Goal: Find contact information: Find contact information

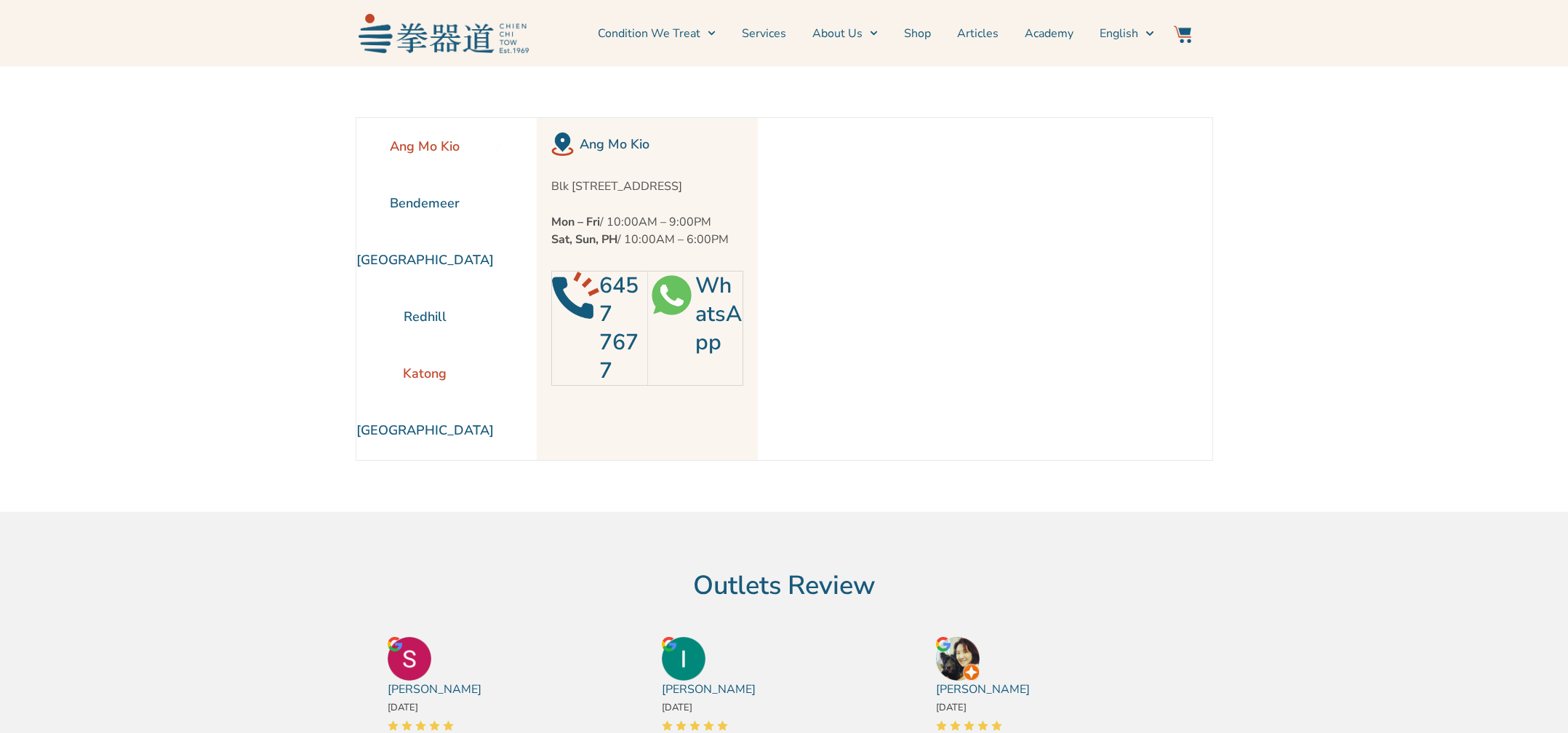
click at [427, 385] on li "Katong" at bounding box center [424, 373] width 137 height 57
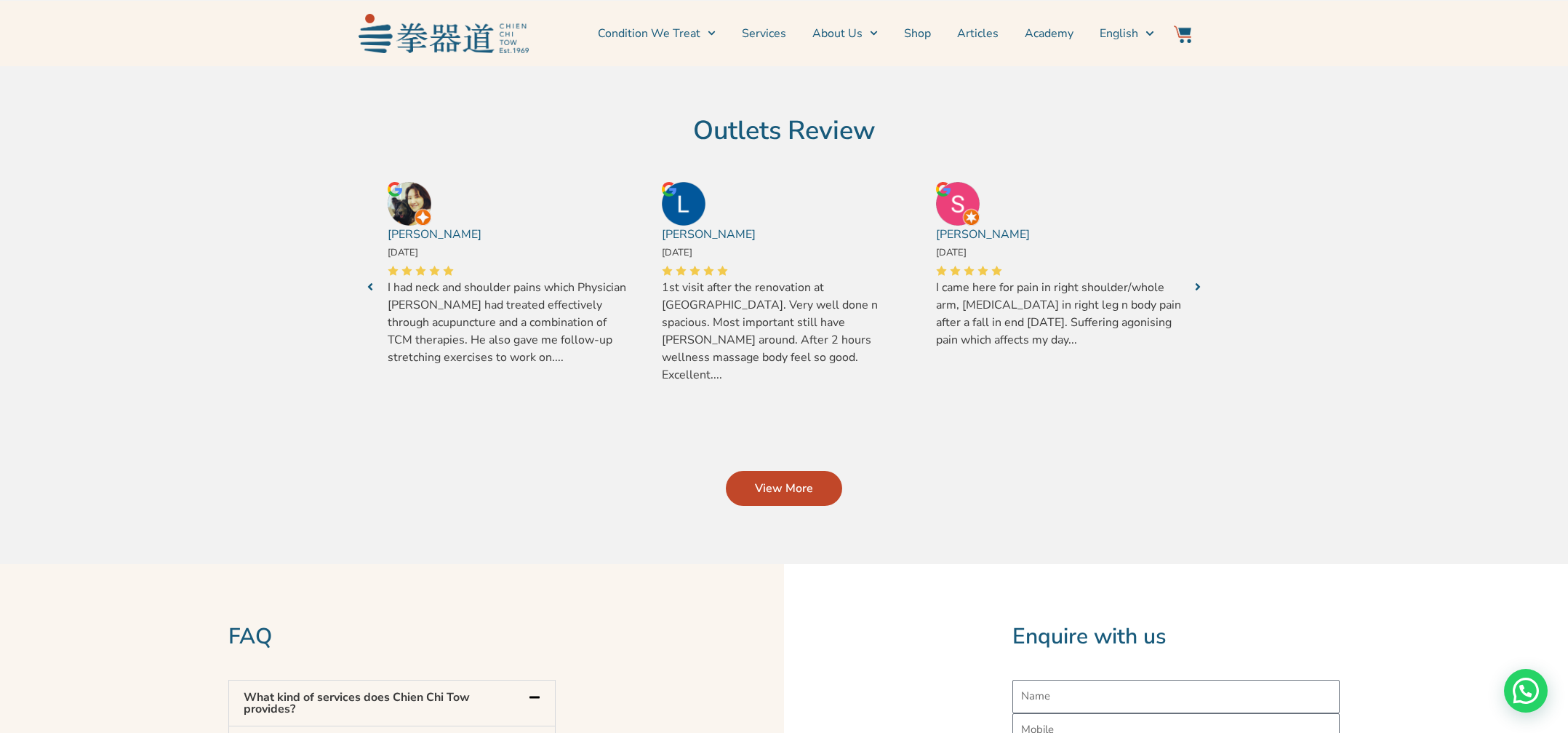
scroll to position [128, 0]
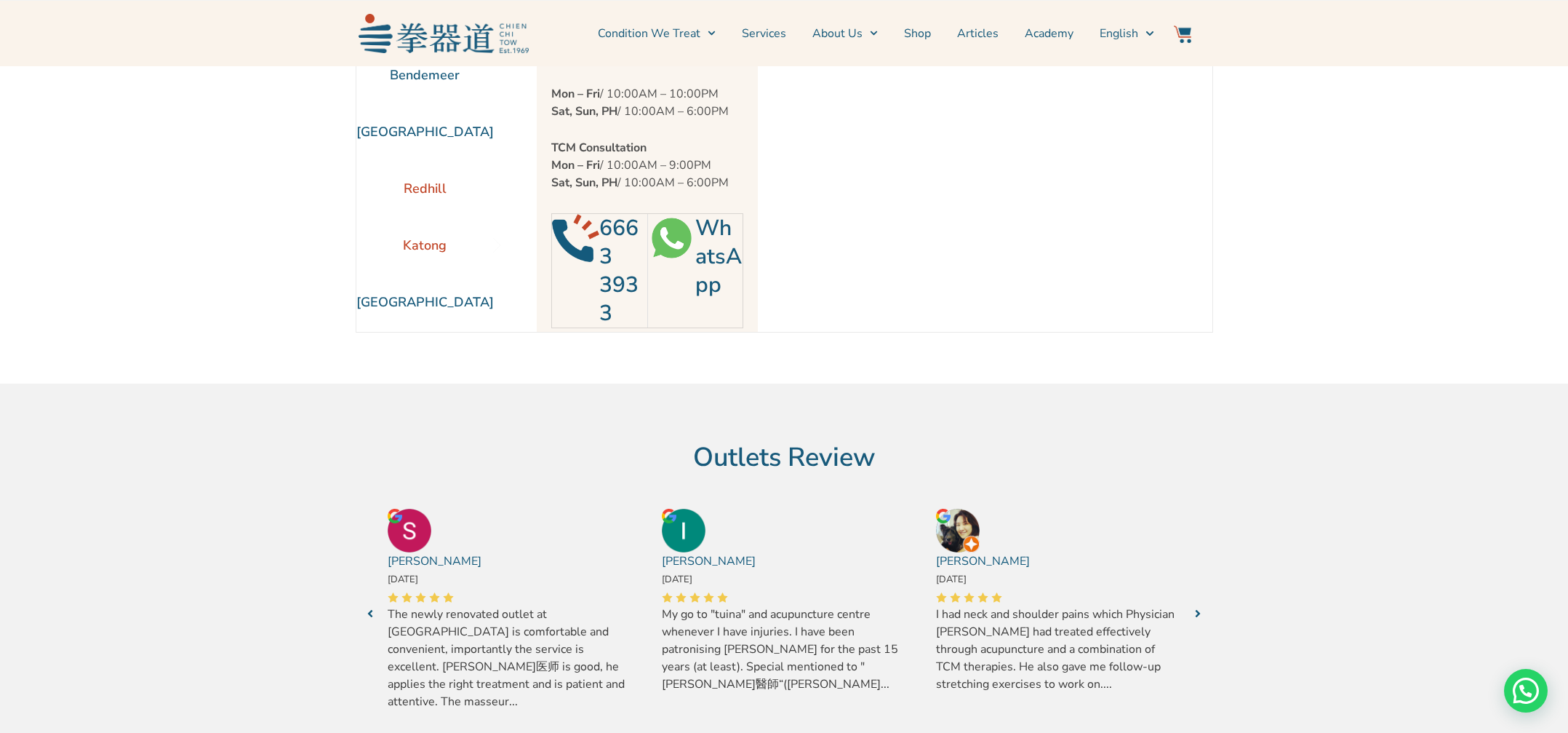
click at [407, 183] on li "Redhill" at bounding box center [424, 188] width 137 height 57
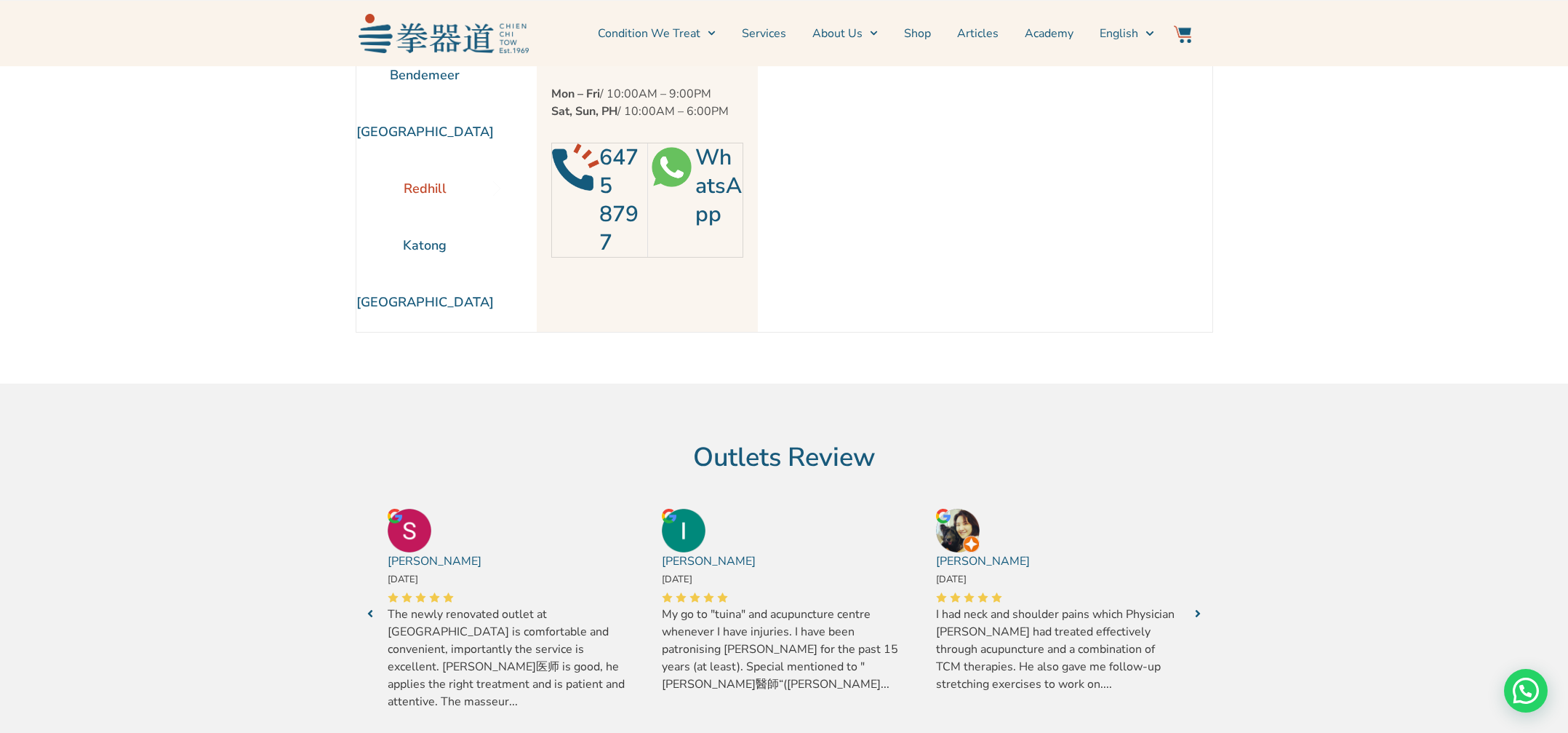
scroll to position [128, 0]
click at [418, 192] on li "Redhill" at bounding box center [424, 189] width 137 height 57
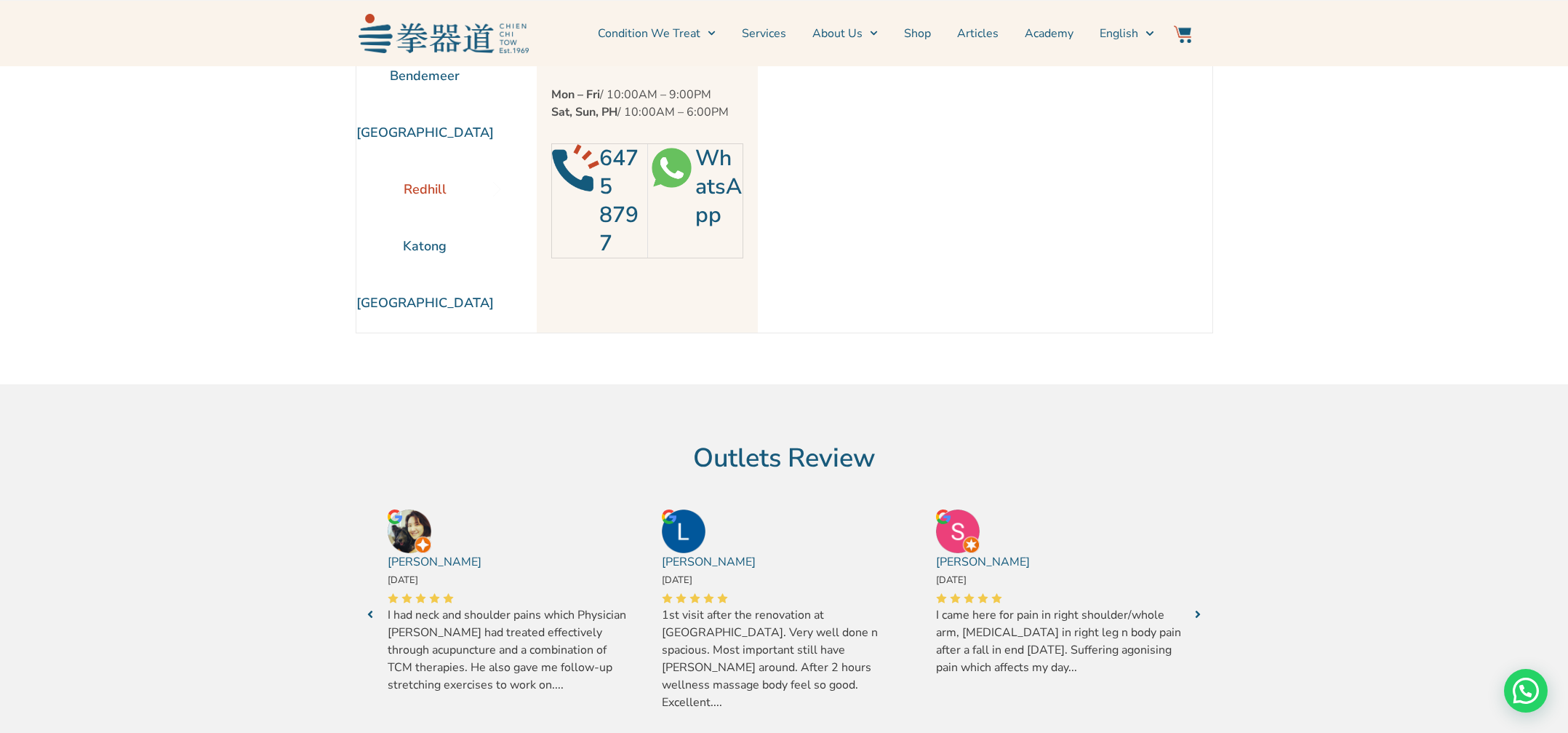
click at [418, 192] on li "Redhill" at bounding box center [424, 189] width 137 height 57
click at [424, 198] on li "Redhill" at bounding box center [424, 189] width 137 height 57
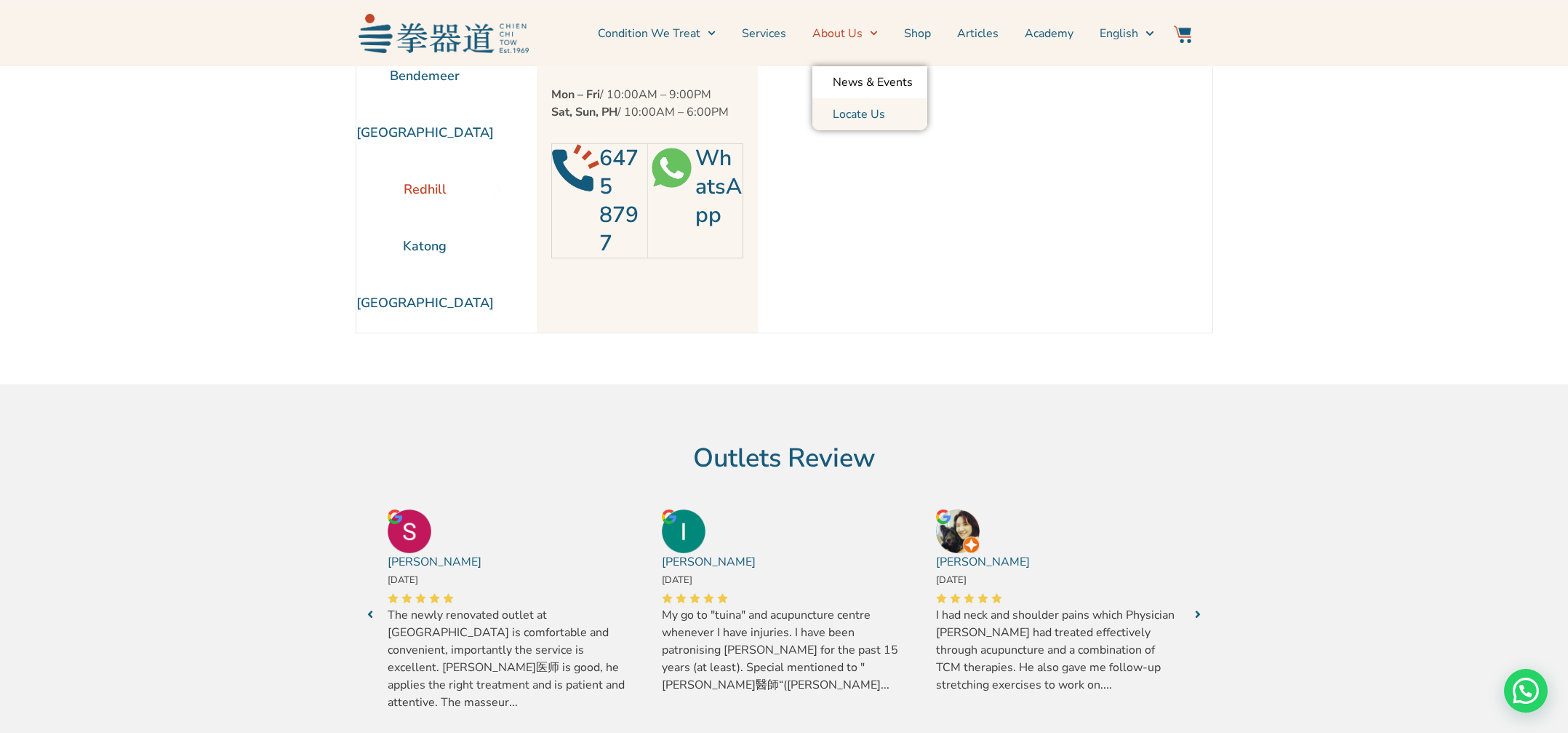
click at [851, 32] on link "About Us" at bounding box center [845, 33] width 66 height 36
click at [692, 35] on link "Condition We Treat" at bounding box center [656, 33] width 118 height 36
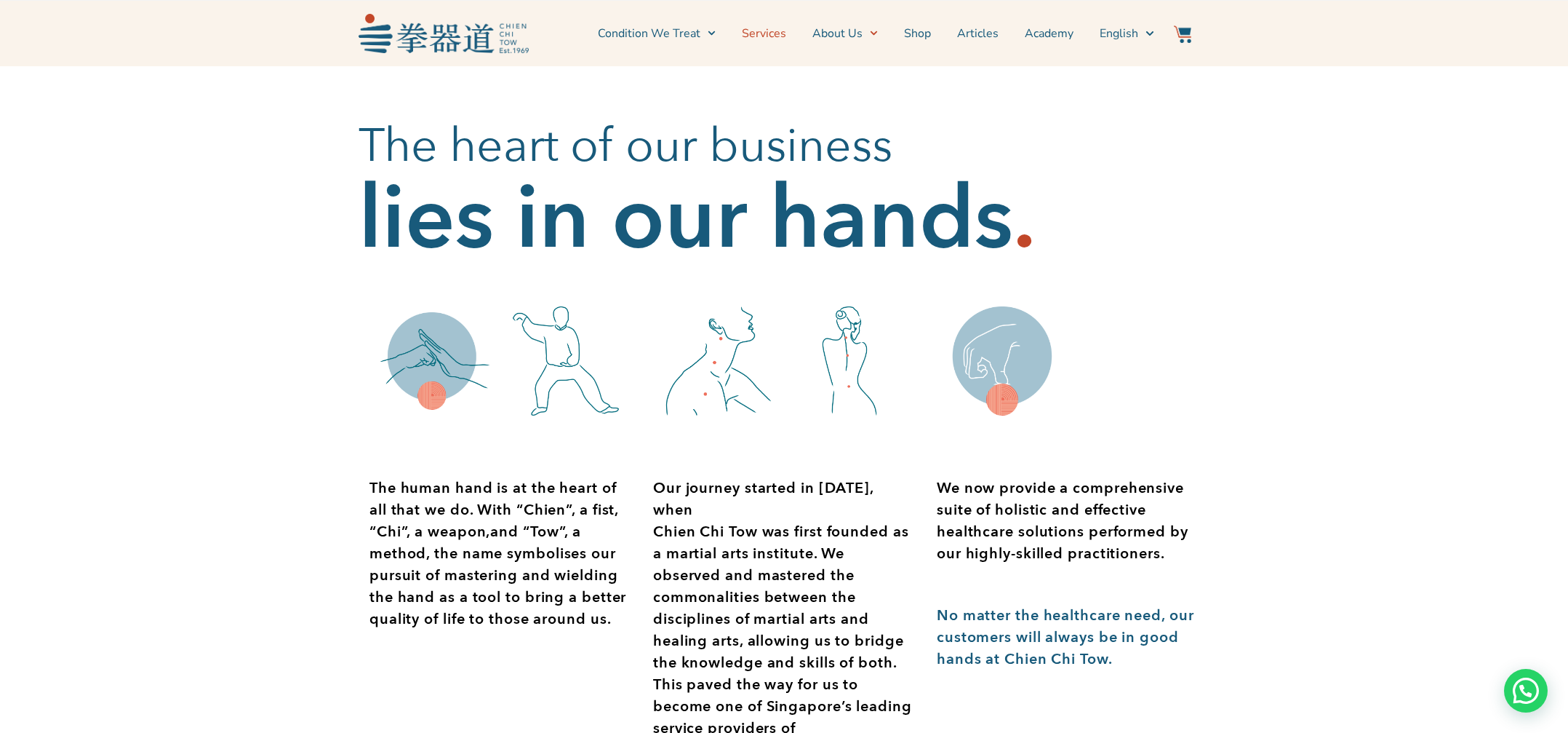
click at [775, 35] on link "Services" at bounding box center [763, 33] width 44 height 36
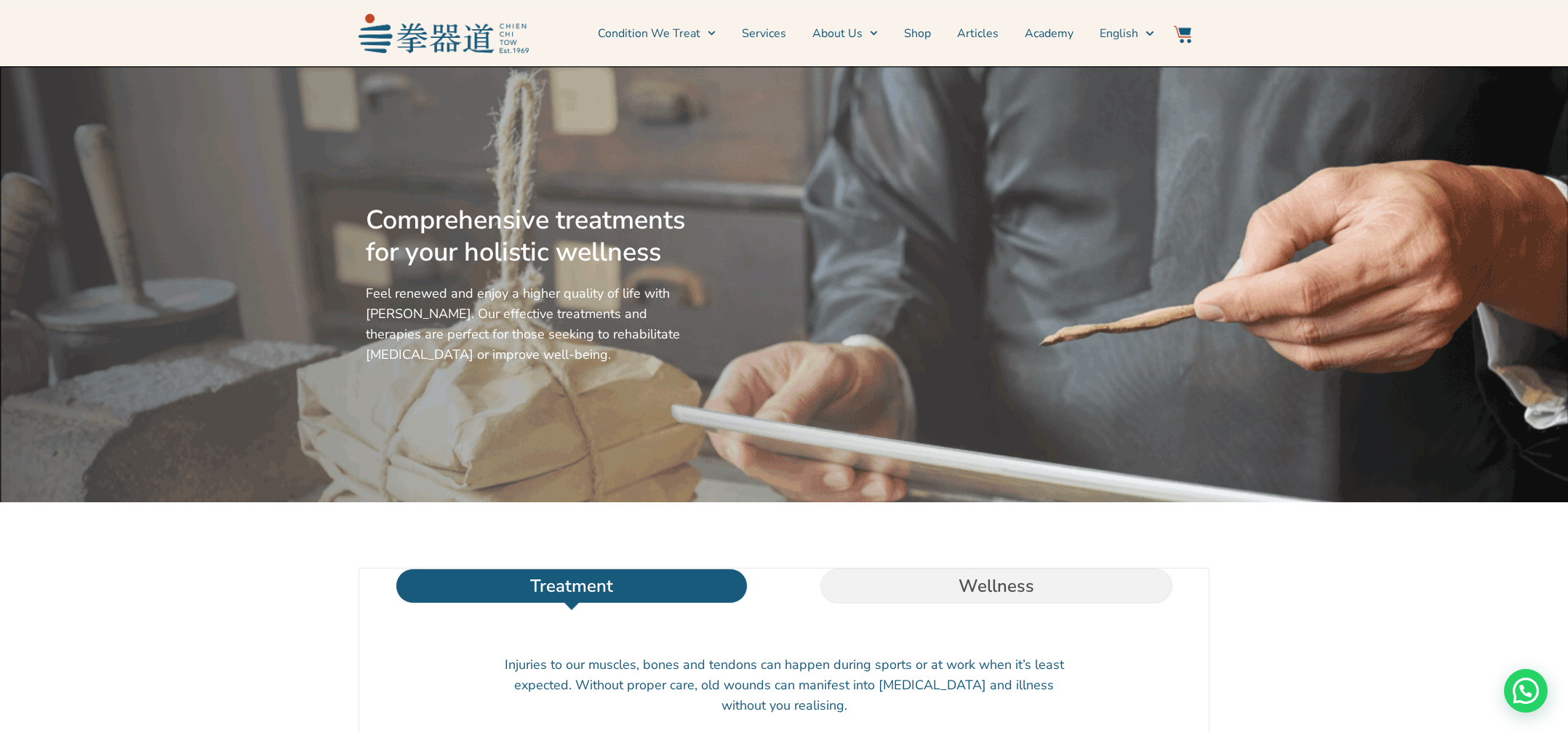
click at [504, 35] on img at bounding box center [444, 33] width 170 height 39
click at [503, 37] on img at bounding box center [444, 33] width 170 height 39
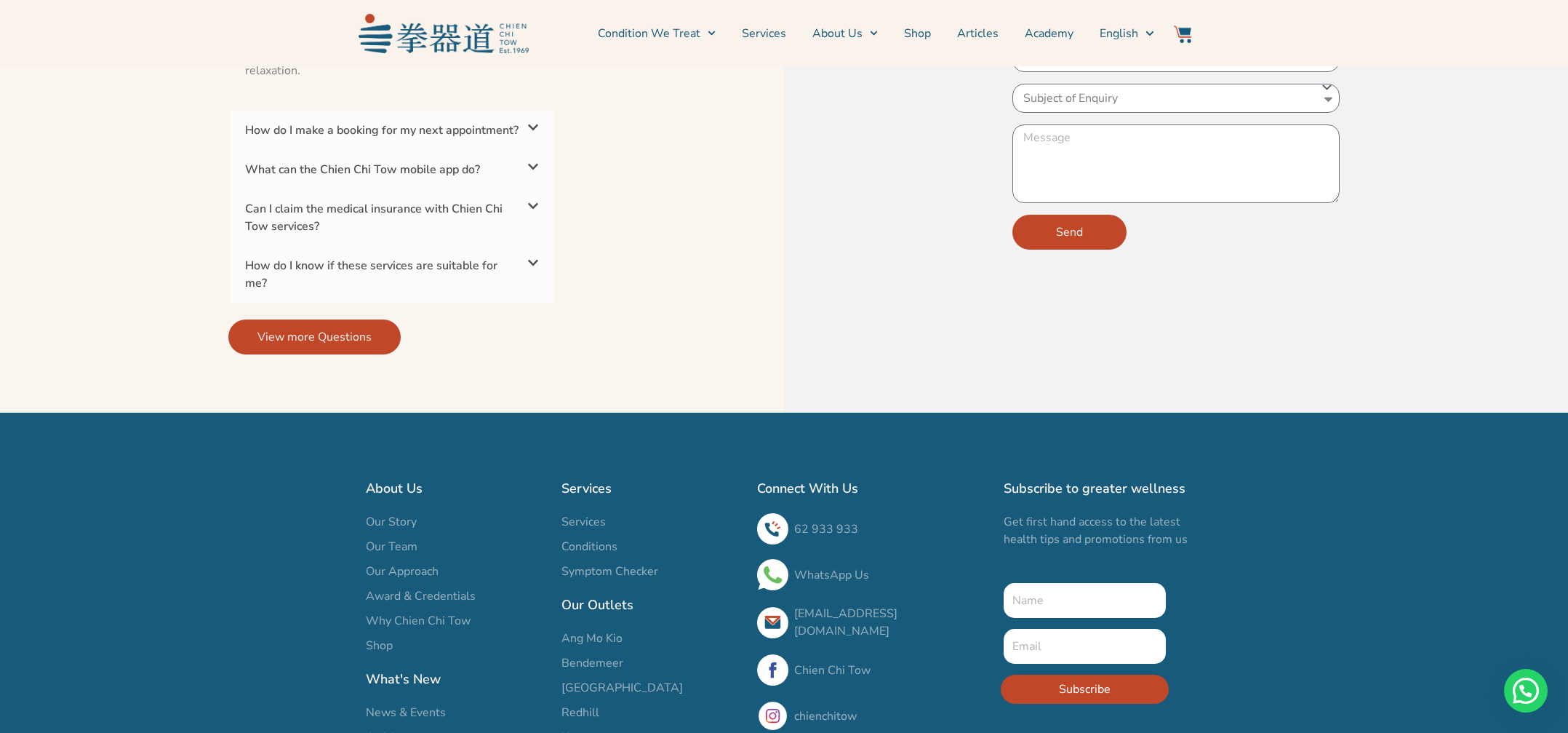
scroll to position [4771, 0]
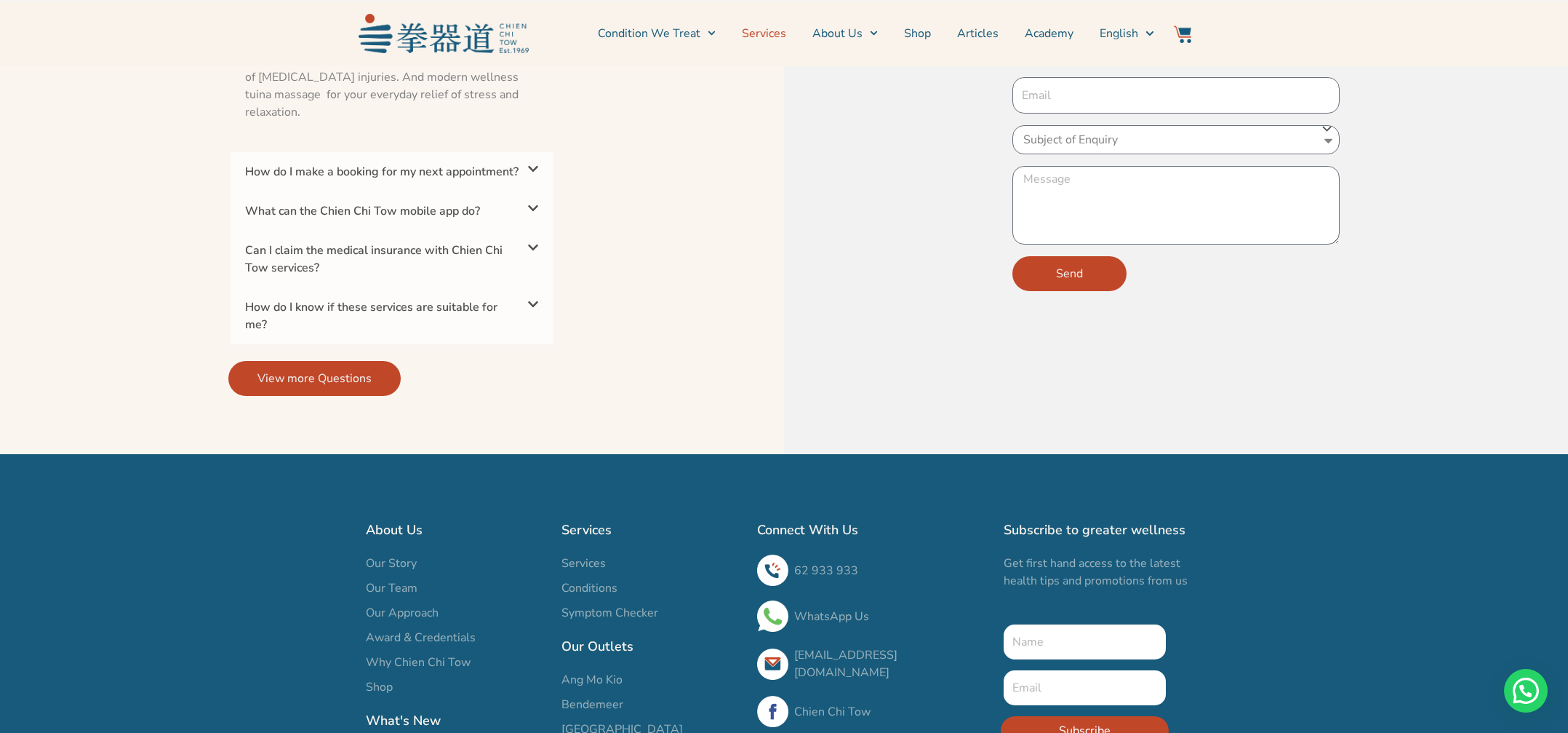
click at [779, 28] on link "Services" at bounding box center [763, 33] width 44 height 36
click at [919, 36] on link "Shop" at bounding box center [918, 33] width 27 height 36
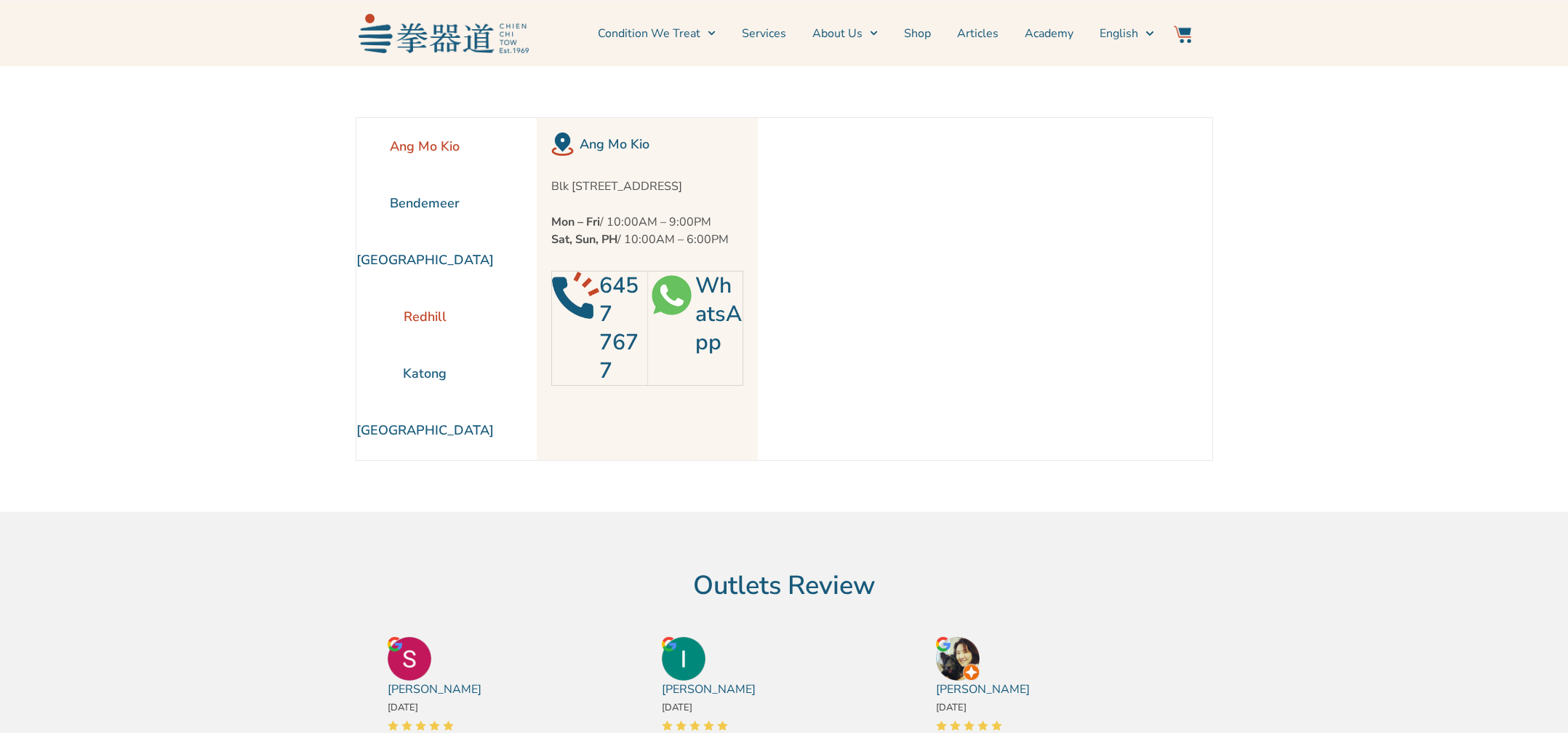
click at [425, 315] on li "Redhill" at bounding box center [424, 316] width 137 height 57
click at [696, 307] on link "WhatsApp" at bounding box center [718, 314] width 47 height 87
